Goal: Find contact information: Find contact information

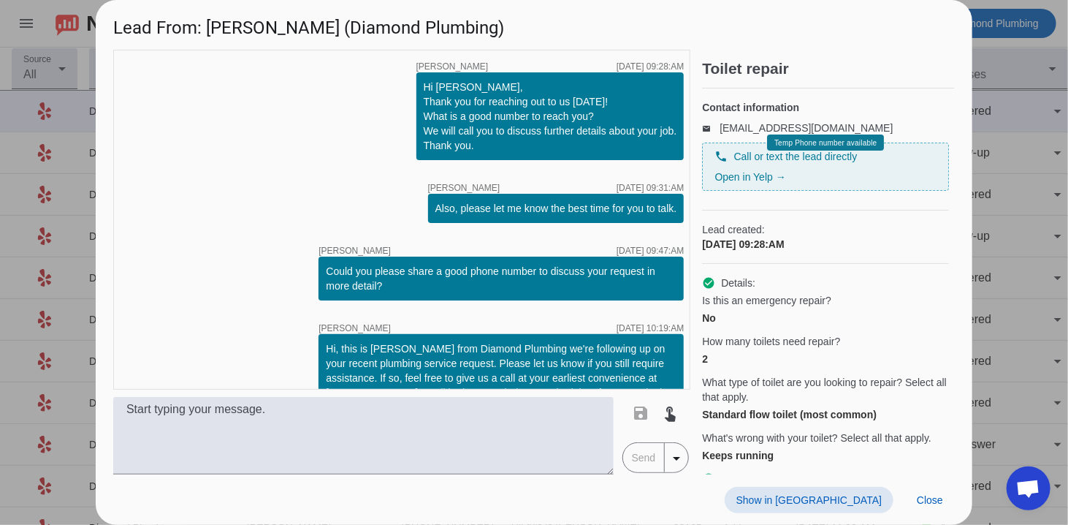
scroll to position [29, 0]
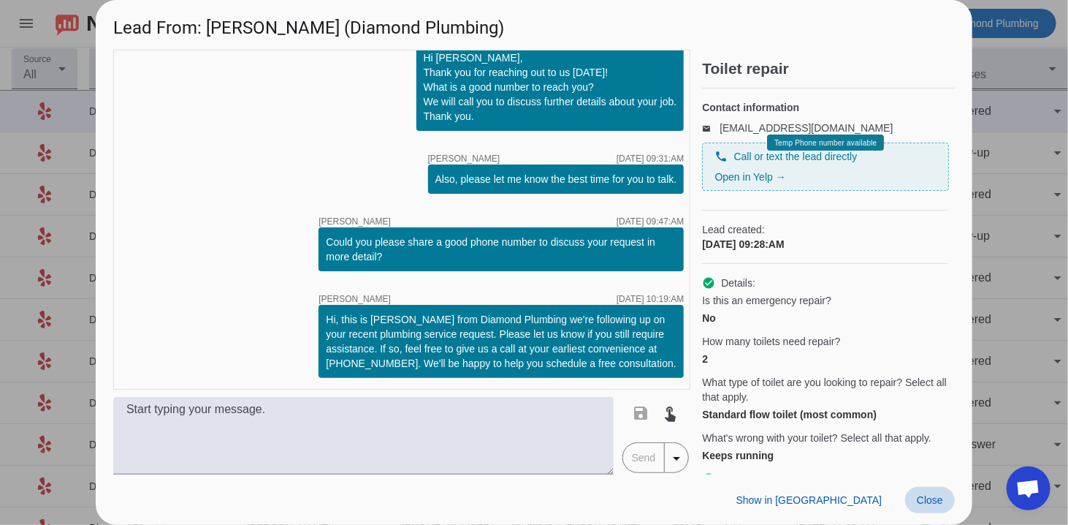
click at [932, 501] on span "Close" at bounding box center [930, 500] width 26 height 12
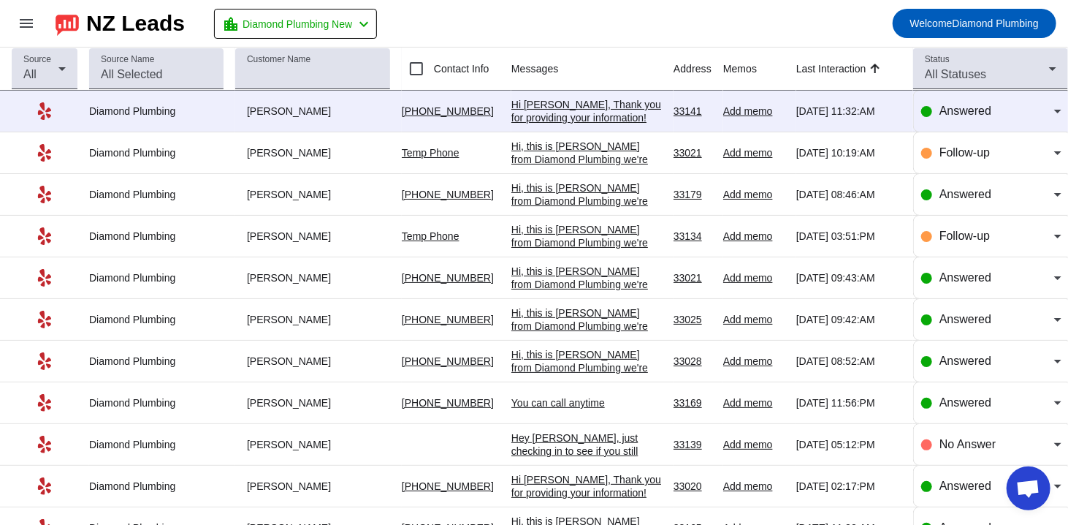
click at [590, 118] on div "Hi [PERSON_NAME], Thank you for providing your information! We'll get back to y…" at bounding box center [586, 124] width 151 height 53
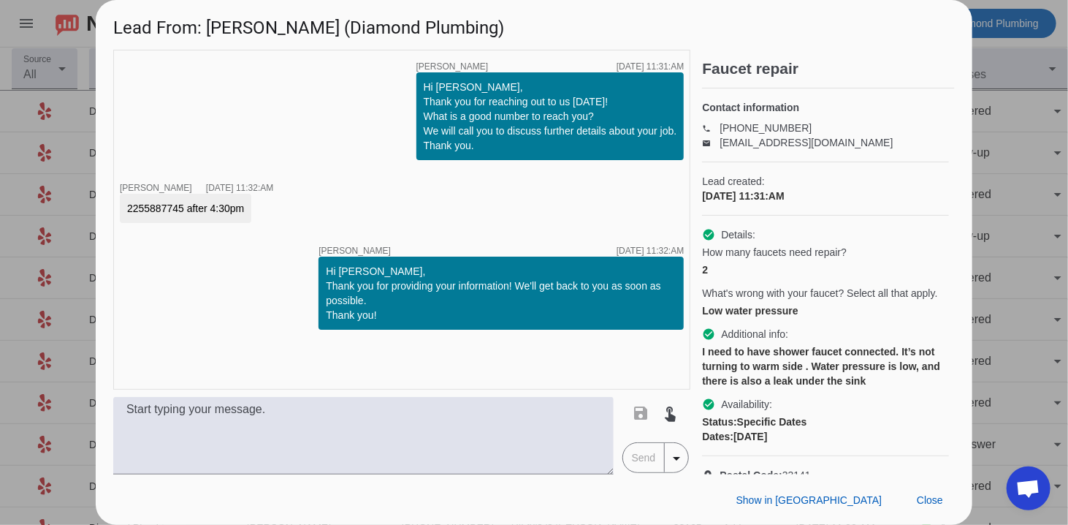
click at [918, 110] on h4 "Contact information" at bounding box center [825, 107] width 247 height 15
click at [944, 500] on span at bounding box center [930, 500] width 50 height 26
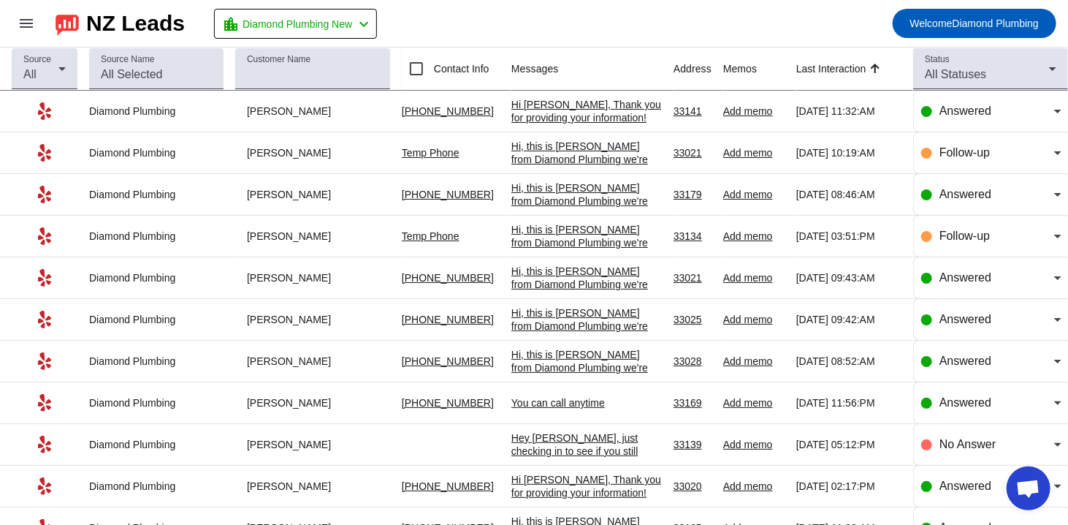
click at [553, 121] on div "Hi [PERSON_NAME], Thank you for providing your information! We'll get back to y…" at bounding box center [586, 124] width 151 height 53
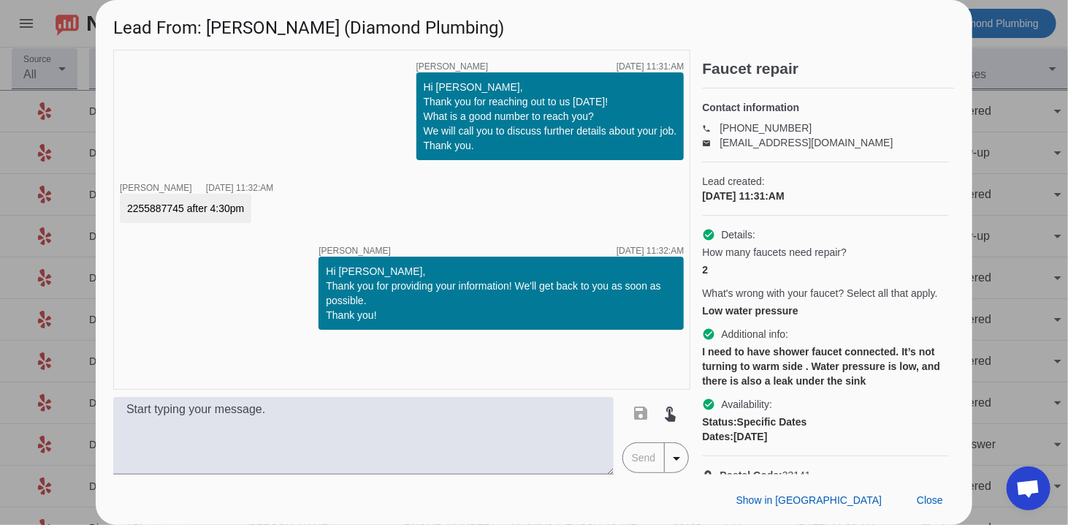
drag, startPoint x: 920, startPoint y: 341, endPoint x: 756, endPoint y: 298, distance: 169.2
click at [920, 341] on div "check_circle Additional info:" at bounding box center [825, 334] width 247 height 15
drag, startPoint x: 248, startPoint y: 31, endPoint x: 207, endPoint y: 27, distance: 41.1
click at [207, 27] on h1 "Lead From: [PERSON_NAME] (Diamond Plumbing)" at bounding box center [534, 24] width 877 height 49
copy h1 "[PERSON_NAME]"
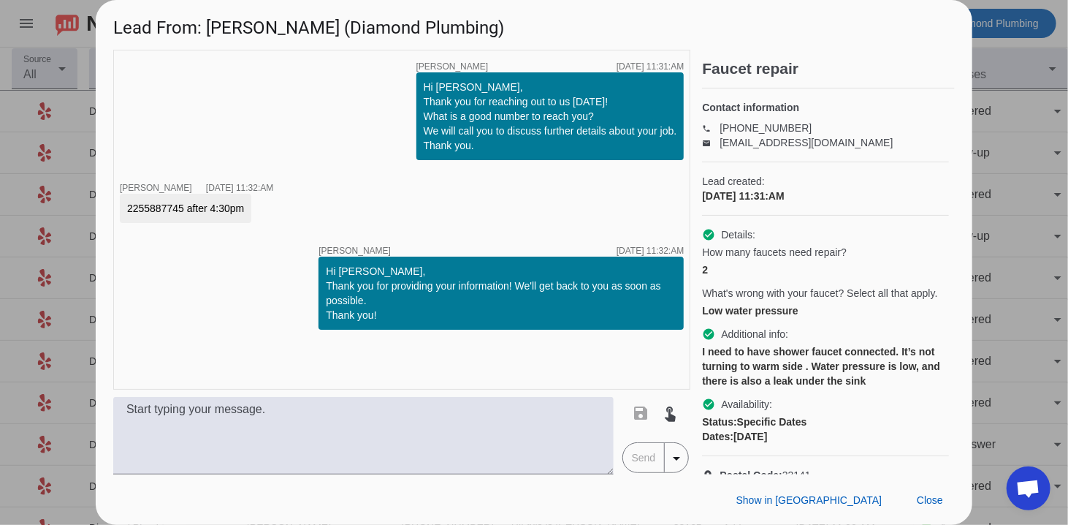
click at [894, 203] on div "[DATE] 11:31:AM" at bounding box center [825, 195] width 247 height 15
drag, startPoint x: 126, startPoint y: 210, endPoint x: 254, endPoint y: 203, distance: 128.0
click at [254, 203] on div "2255887745 after 4:30pm" at bounding box center [196, 208] width 153 height 29
copy div "2255887745 after 4:30pm"
click at [856, 42] on h1 "Lead From: [PERSON_NAME] (Diamond Plumbing)" at bounding box center [534, 24] width 877 height 49
